Goal: Information Seeking & Learning: Learn about a topic

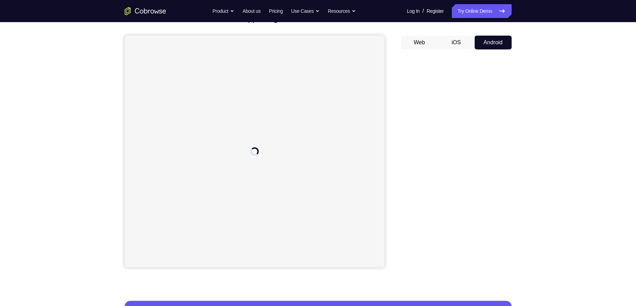
scroll to position [52, 0]
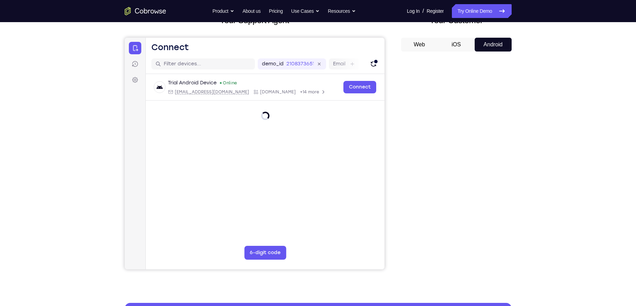
click at [454, 46] on button "iOS" at bounding box center [456, 45] width 37 height 14
click at [493, 45] on button "Android" at bounding box center [493, 45] width 37 height 14
drag, startPoint x: 439, startPoint y: 272, endPoint x: 542, endPoint y: 278, distance: 103.5
click at [542, 278] on div "Your Support Agent Your Customer Web iOS Android Next Steps We’d be happy to gi…" at bounding box center [318, 198] width 636 height 456
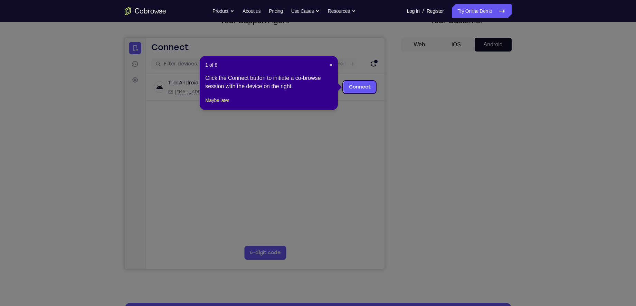
click at [333, 63] on div "1 of 8 × Click the Connect button to initiate a co-browse session with the devi…" at bounding box center [269, 83] width 138 height 54
click at [331, 65] on span "×" at bounding box center [331, 65] width 3 height 6
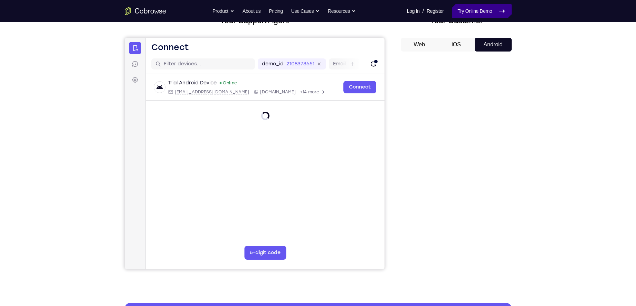
click at [485, 10] on link "Try Online Demo" at bounding box center [481, 11] width 59 height 14
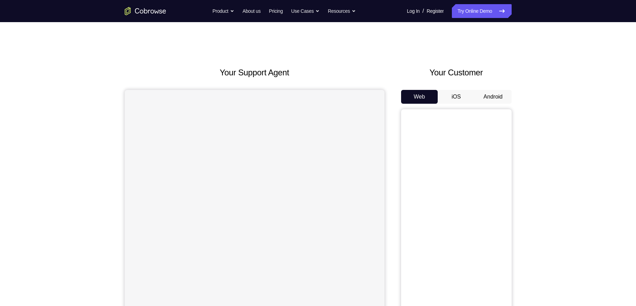
click at [499, 100] on button "Android" at bounding box center [493, 97] width 37 height 14
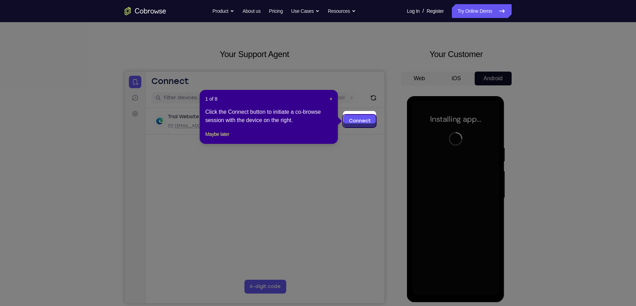
scroll to position [22, 0]
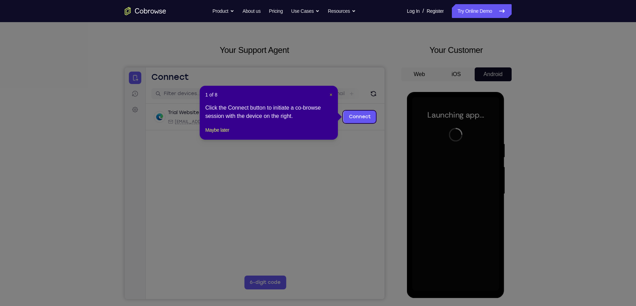
click at [331, 93] on span "×" at bounding box center [331, 95] width 3 height 6
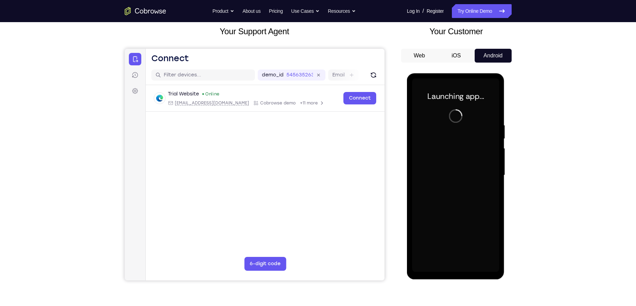
scroll to position [41, 0]
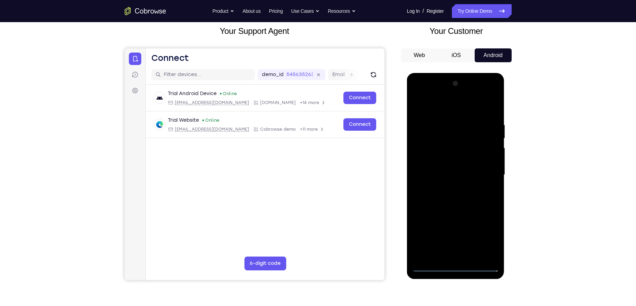
click at [456, 266] on div at bounding box center [455, 175] width 87 height 194
click at [485, 237] on div at bounding box center [455, 175] width 87 height 194
click at [449, 110] on div at bounding box center [455, 175] width 87 height 194
click at [486, 175] on div at bounding box center [455, 175] width 87 height 194
click at [446, 188] on div at bounding box center [455, 175] width 87 height 194
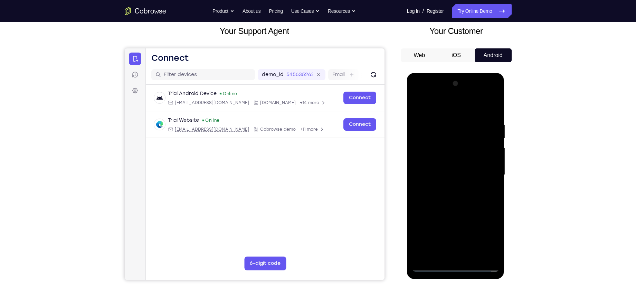
click at [452, 170] on div at bounding box center [455, 175] width 87 height 194
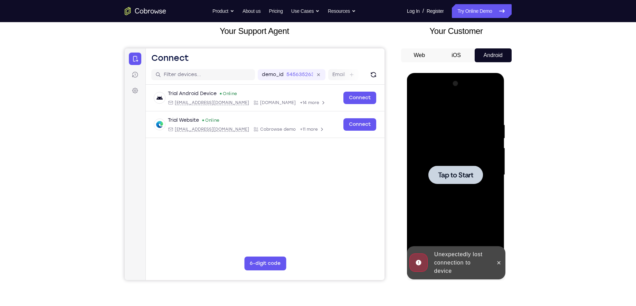
click at [466, 167] on div at bounding box center [456, 175] width 55 height 18
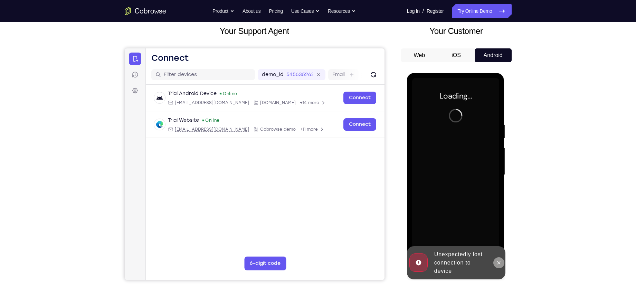
click at [503, 262] on button at bounding box center [499, 262] width 11 height 11
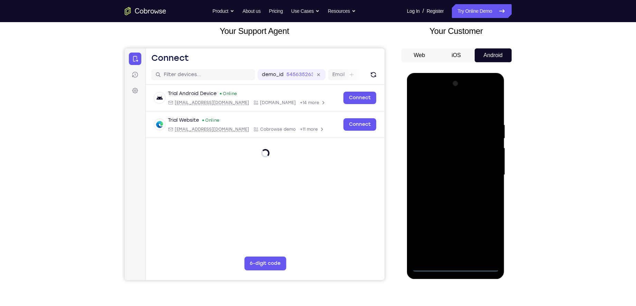
click at [457, 266] on div at bounding box center [455, 175] width 87 height 194
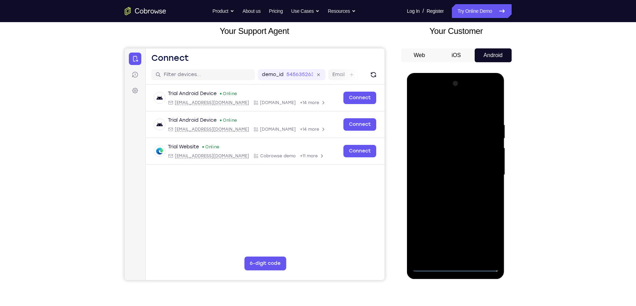
click at [486, 233] on div at bounding box center [455, 175] width 87 height 194
click at [429, 107] on div at bounding box center [455, 175] width 87 height 194
click at [487, 173] on div at bounding box center [455, 175] width 87 height 194
click at [446, 187] on div at bounding box center [455, 175] width 87 height 194
click at [454, 169] on div at bounding box center [455, 175] width 87 height 194
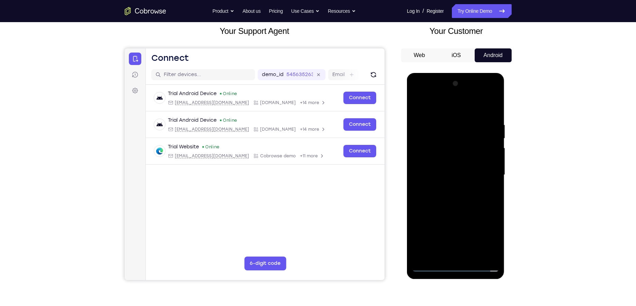
click at [454, 160] on div at bounding box center [455, 175] width 87 height 194
click at [453, 177] on div at bounding box center [455, 175] width 87 height 194
click at [447, 199] on div at bounding box center [455, 175] width 87 height 194
drag, startPoint x: 437, startPoint y: 109, endPoint x: 557, endPoint y: 108, distance: 120.6
click at [506, 108] on html "Online web based iOS Simulators and Android Emulators. Run iPhone, iPad, Mobile…" at bounding box center [456, 176] width 99 height 207
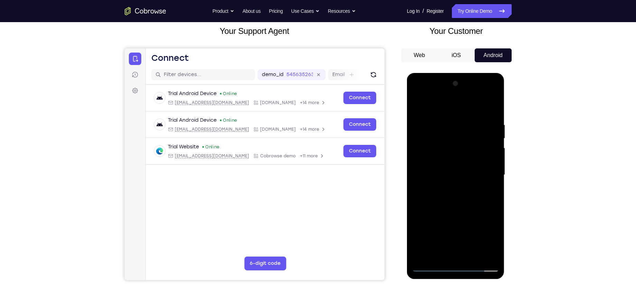
click at [458, 195] on div at bounding box center [455, 175] width 87 height 194
click at [457, 207] on div at bounding box center [455, 175] width 87 height 194
click at [473, 256] on div at bounding box center [455, 175] width 87 height 194
click at [451, 210] on div at bounding box center [455, 175] width 87 height 194
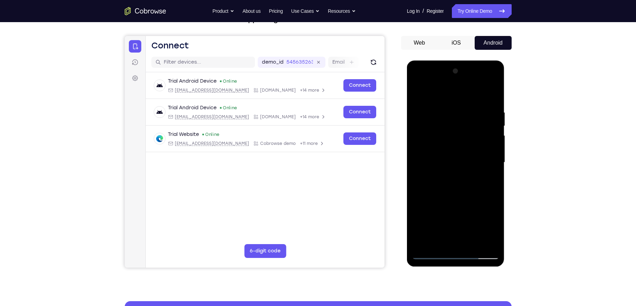
scroll to position [50, 0]
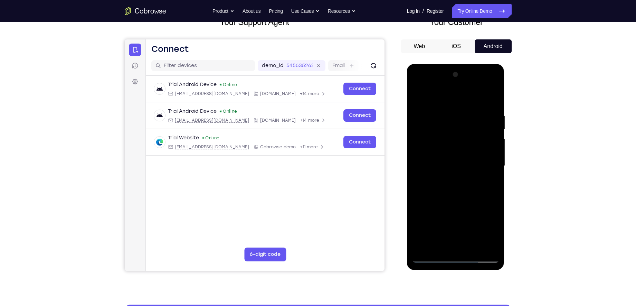
click at [432, 156] on div at bounding box center [455, 166] width 87 height 194
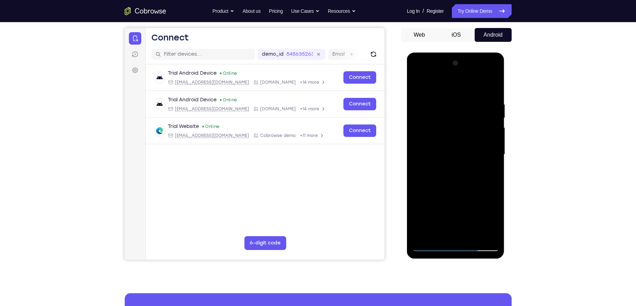
scroll to position [62, 0]
click at [479, 192] on div at bounding box center [455, 154] width 87 height 194
click at [486, 192] on div at bounding box center [455, 154] width 87 height 194
click at [467, 184] on div at bounding box center [455, 154] width 87 height 194
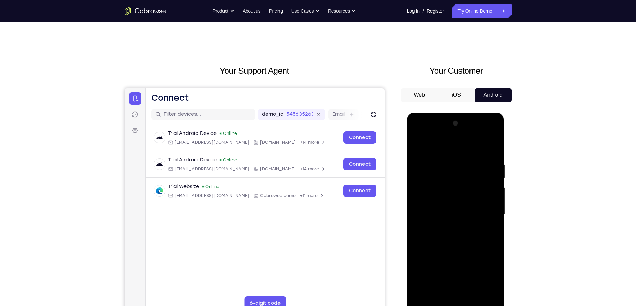
scroll to position [0, 0]
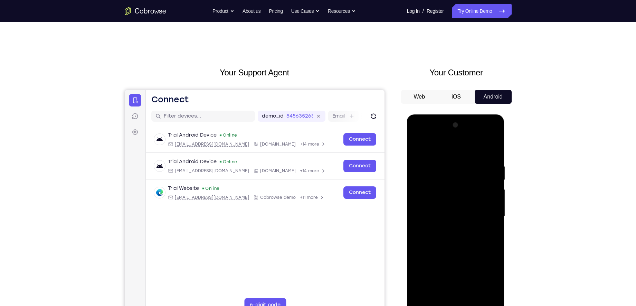
click at [435, 165] on div at bounding box center [455, 217] width 87 height 194
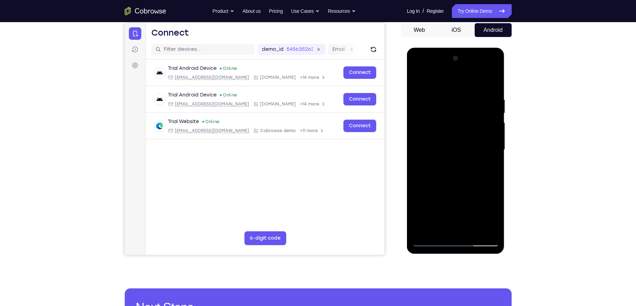
scroll to position [87, 0]
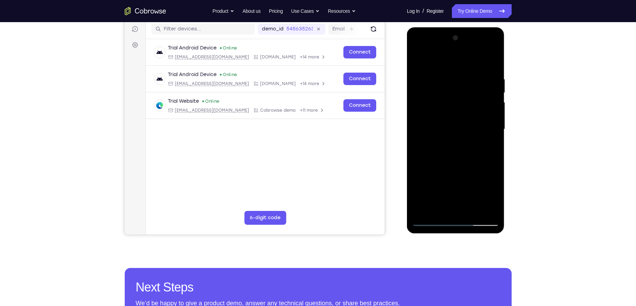
click at [446, 205] on div at bounding box center [455, 129] width 87 height 194
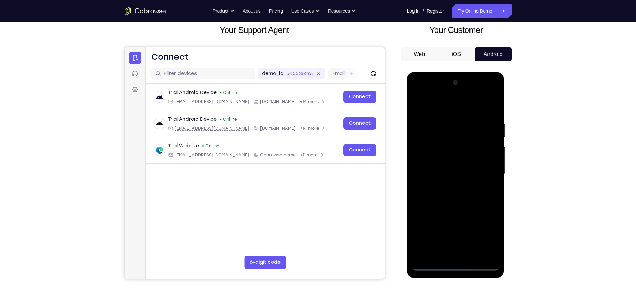
scroll to position [42, 0]
drag, startPoint x: 445, startPoint y: 250, endPoint x: 452, endPoint y: 119, distance: 131.2
click at [452, 119] on div at bounding box center [455, 174] width 87 height 194
drag, startPoint x: 438, startPoint y: 219, endPoint x: 448, endPoint y: 129, distance: 90.5
click at [448, 129] on div at bounding box center [455, 174] width 87 height 194
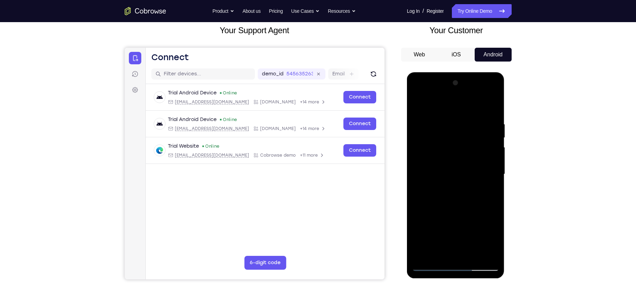
drag, startPoint x: 436, startPoint y: 217, endPoint x: 440, endPoint y: 160, distance: 57.2
click at [440, 160] on div at bounding box center [455, 174] width 87 height 194
drag, startPoint x: 420, startPoint y: 245, endPoint x: 421, endPoint y: 200, distance: 45.3
click at [421, 200] on div at bounding box center [455, 174] width 87 height 194
drag, startPoint x: 421, startPoint y: 251, endPoint x: 427, endPoint y: 193, distance: 58.7
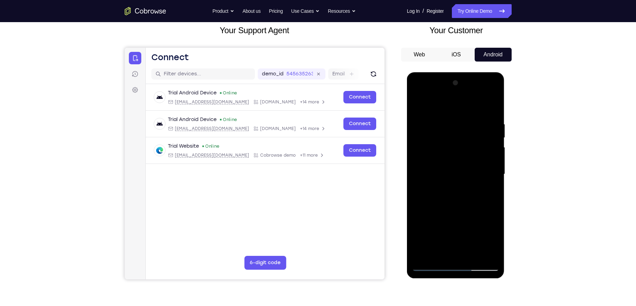
click at [427, 193] on div at bounding box center [455, 174] width 87 height 194
click at [419, 241] on div at bounding box center [455, 174] width 87 height 194
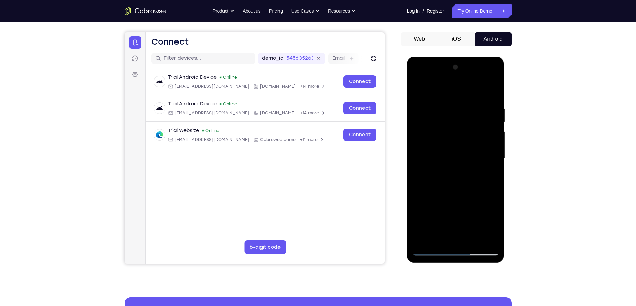
click at [434, 151] on div at bounding box center [455, 159] width 87 height 194
click at [485, 236] on div at bounding box center [455, 159] width 87 height 194
click at [435, 250] on div at bounding box center [455, 159] width 87 height 194
click at [445, 152] on div at bounding box center [455, 159] width 87 height 194
click at [490, 188] on div at bounding box center [455, 159] width 87 height 194
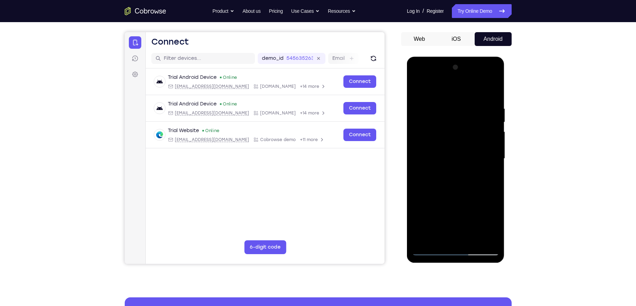
click at [430, 252] on div at bounding box center [455, 159] width 87 height 194
click at [439, 237] on div at bounding box center [455, 159] width 87 height 194
drag, startPoint x: 432, startPoint y: 237, endPoint x: 429, endPoint y: 223, distance: 13.9
click at [429, 223] on div at bounding box center [455, 159] width 87 height 194
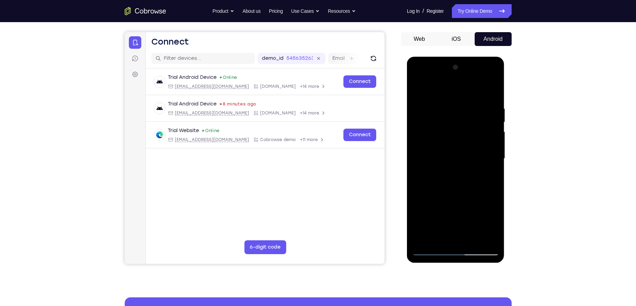
click at [435, 198] on div at bounding box center [455, 159] width 87 height 194
click at [489, 171] on div at bounding box center [455, 159] width 87 height 194
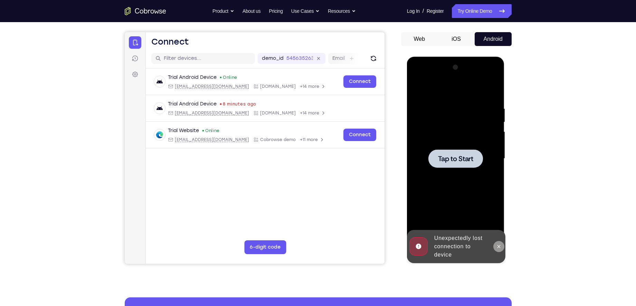
click at [500, 248] on icon at bounding box center [499, 247] width 6 height 6
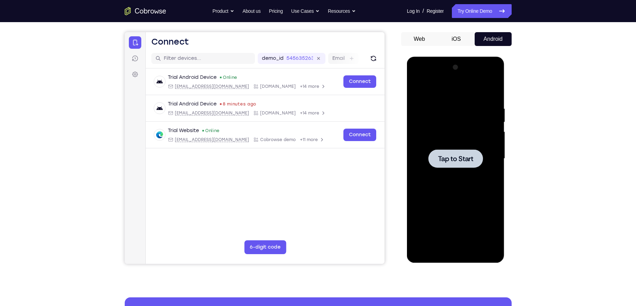
click at [452, 163] on div at bounding box center [456, 158] width 55 height 18
click at [456, 251] on div at bounding box center [455, 159] width 87 height 194
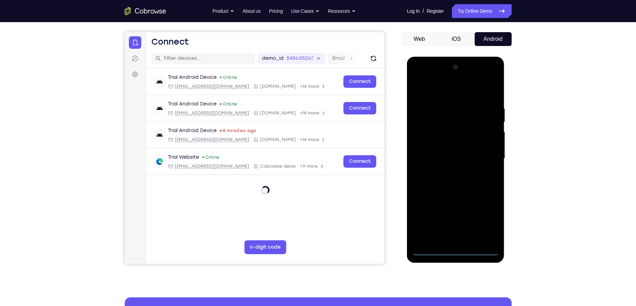
click at [483, 222] on div at bounding box center [455, 159] width 87 height 194
click at [437, 90] on div at bounding box center [455, 159] width 87 height 194
click at [485, 159] on div at bounding box center [455, 159] width 87 height 194
click at [463, 240] on div at bounding box center [455, 159] width 87 height 194
click at [454, 149] on div at bounding box center [455, 159] width 87 height 194
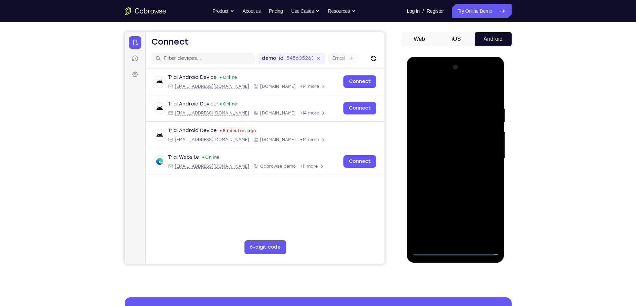
click at [466, 150] on div at bounding box center [455, 159] width 87 height 194
click at [462, 130] on div at bounding box center [455, 159] width 87 height 194
click at [461, 147] on div at bounding box center [455, 159] width 87 height 194
click at [458, 159] on div at bounding box center [455, 159] width 87 height 194
click at [468, 184] on div at bounding box center [455, 159] width 87 height 194
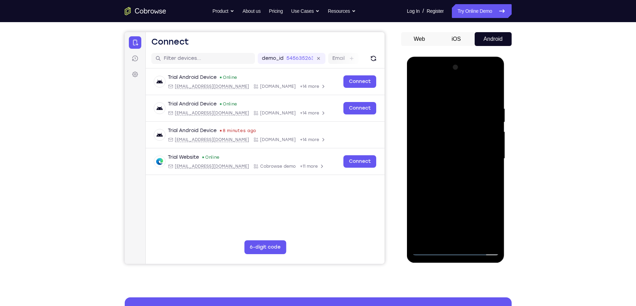
click at [460, 180] on div at bounding box center [455, 159] width 87 height 194
click at [467, 182] on div at bounding box center [455, 159] width 87 height 194
click at [490, 167] on div at bounding box center [455, 159] width 87 height 194
click at [470, 190] on div at bounding box center [455, 159] width 87 height 194
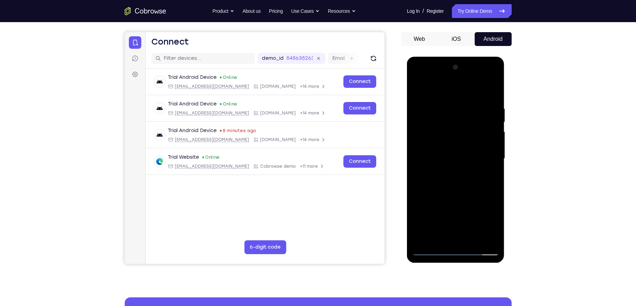
click at [472, 241] on div at bounding box center [455, 159] width 87 height 194
click at [451, 190] on div at bounding box center [455, 159] width 87 height 194
click at [427, 180] on div at bounding box center [455, 159] width 87 height 194
click at [432, 250] on div at bounding box center [455, 159] width 87 height 194
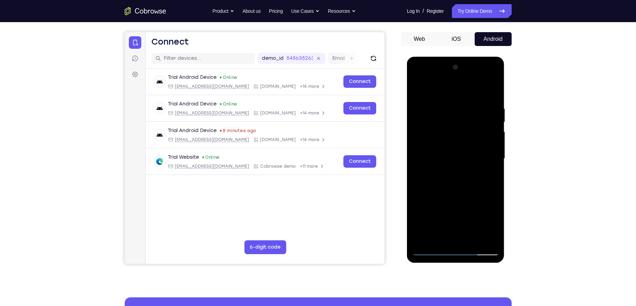
click at [448, 103] on div at bounding box center [455, 159] width 87 height 194
click at [477, 132] on div at bounding box center [455, 159] width 87 height 194
click at [489, 129] on div at bounding box center [455, 159] width 87 height 194
click at [494, 113] on div at bounding box center [455, 159] width 87 height 194
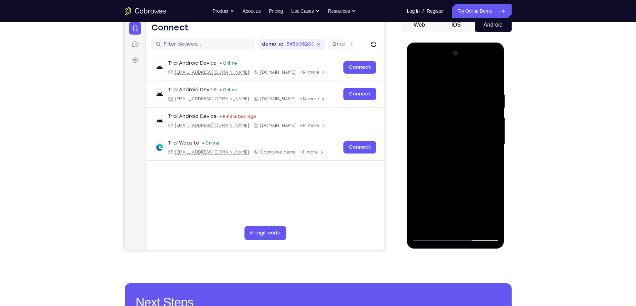
scroll to position [72, 0]
click at [489, 128] on div at bounding box center [455, 145] width 87 height 194
click at [488, 136] on div at bounding box center [455, 145] width 87 height 194
click at [487, 121] on div at bounding box center [455, 145] width 87 height 194
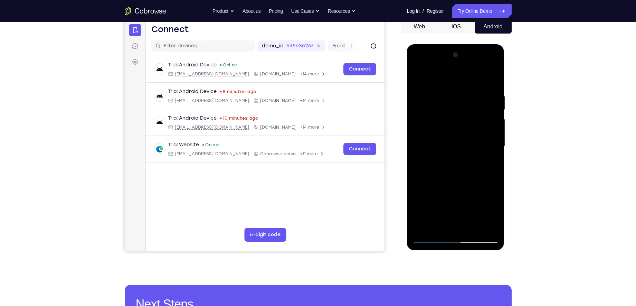
scroll to position [73, 0]
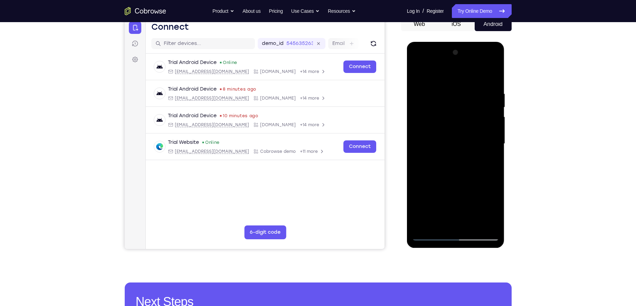
click at [491, 76] on div at bounding box center [455, 144] width 87 height 194
drag, startPoint x: 469, startPoint y: 192, endPoint x: 452, endPoint y: 83, distance: 110.3
click at [452, 83] on div at bounding box center [455, 144] width 87 height 194
drag, startPoint x: 441, startPoint y: 175, endPoint x: 441, endPoint y: 97, distance: 77.8
click at [441, 97] on div at bounding box center [455, 144] width 87 height 194
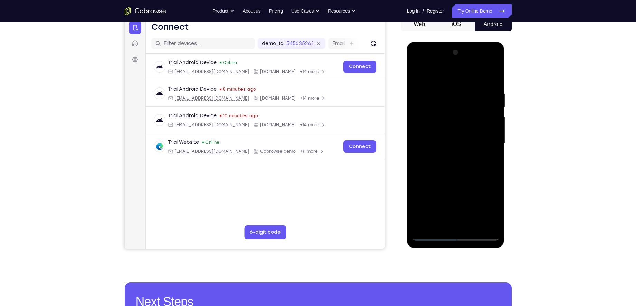
drag, startPoint x: 445, startPoint y: 170, endPoint x: 458, endPoint y: 77, distance: 94.2
click at [458, 77] on div at bounding box center [455, 144] width 87 height 194
drag, startPoint x: 444, startPoint y: 168, endPoint x: 443, endPoint y: 126, distance: 42.5
click at [443, 126] on div at bounding box center [455, 144] width 87 height 194
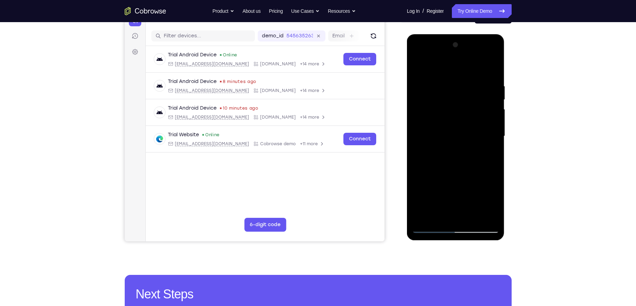
click at [495, 162] on div at bounding box center [455, 136] width 87 height 194
drag, startPoint x: 470, startPoint y: 178, endPoint x: 459, endPoint y: 152, distance: 27.3
click at [459, 152] on div at bounding box center [455, 136] width 87 height 194
drag, startPoint x: 455, startPoint y: 175, endPoint x: 462, endPoint y: 100, distance: 75.6
click at [462, 100] on div at bounding box center [455, 136] width 87 height 194
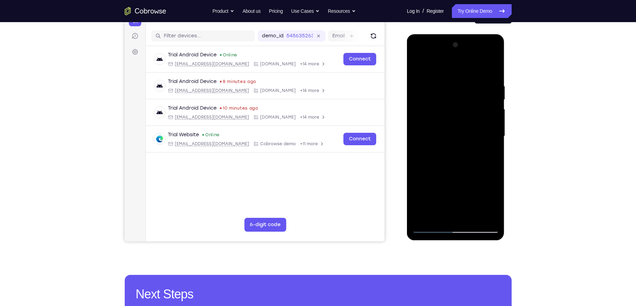
drag, startPoint x: 454, startPoint y: 127, endPoint x: 443, endPoint y: 175, distance: 48.6
click at [443, 175] on div at bounding box center [455, 136] width 87 height 194
drag, startPoint x: 452, startPoint y: 130, endPoint x: 440, endPoint y: 157, distance: 28.9
click at [440, 157] on div at bounding box center [455, 136] width 87 height 194
click at [450, 106] on div at bounding box center [455, 136] width 87 height 194
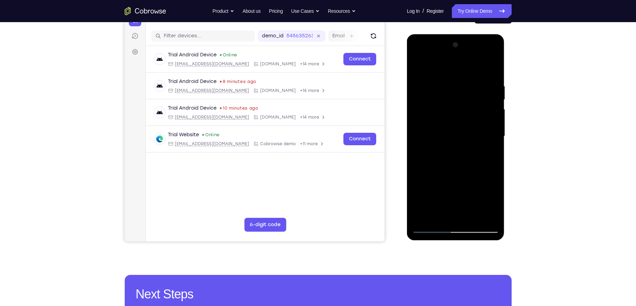
click at [493, 166] on div at bounding box center [455, 136] width 87 height 194
drag, startPoint x: 464, startPoint y: 127, endPoint x: 461, endPoint y: 164, distance: 36.7
click at [461, 164] on div at bounding box center [455, 136] width 87 height 194
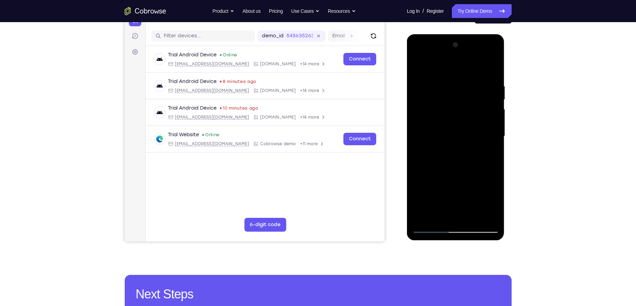
drag, startPoint x: 454, startPoint y: 118, endPoint x: 450, endPoint y: 178, distance: 60.3
click at [450, 178] on div at bounding box center [455, 136] width 87 height 194
drag, startPoint x: 458, startPoint y: 124, endPoint x: 454, endPoint y: 156, distance: 32.5
click at [454, 156] on div at bounding box center [455, 136] width 87 height 194
drag, startPoint x: 461, startPoint y: 199, endPoint x: 468, endPoint y: 116, distance: 83.2
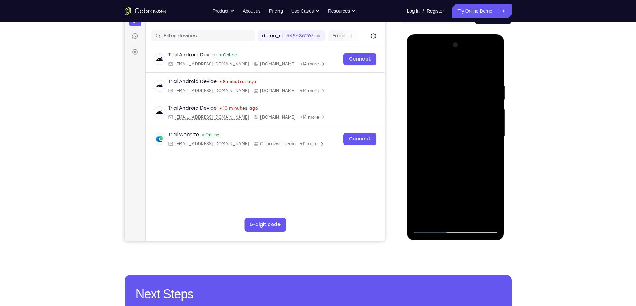
click at [468, 116] on div at bounding box center [455, 136] width 87 height 194
drag, startPoint x: 461, startPoint y: 151, endPoint x: 455, endPoint y: 92, distance: 58.7
click at [455, 92] on div at bounding box center [455, 136] width 87 height 194
drag, startPoint x: 441, startPoint y: 154, endPoint x: 439, endPoint y: 115, distance: 38.4
click at [439, 115] on div at bounding box center [455, 136] width 87 height 194
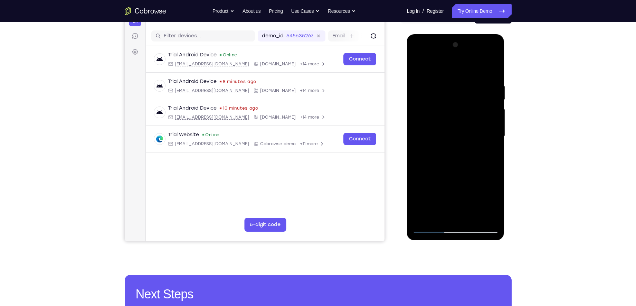
drag, startPoint x: 435, startPoint y: 150, endPoint x: 432, endPoint y: 176, distance: 26.5
click at [432, 176] on div at bounding box center [455, 136] width 87 height 194
